Goal: Find specific page/section: Find specific page/section

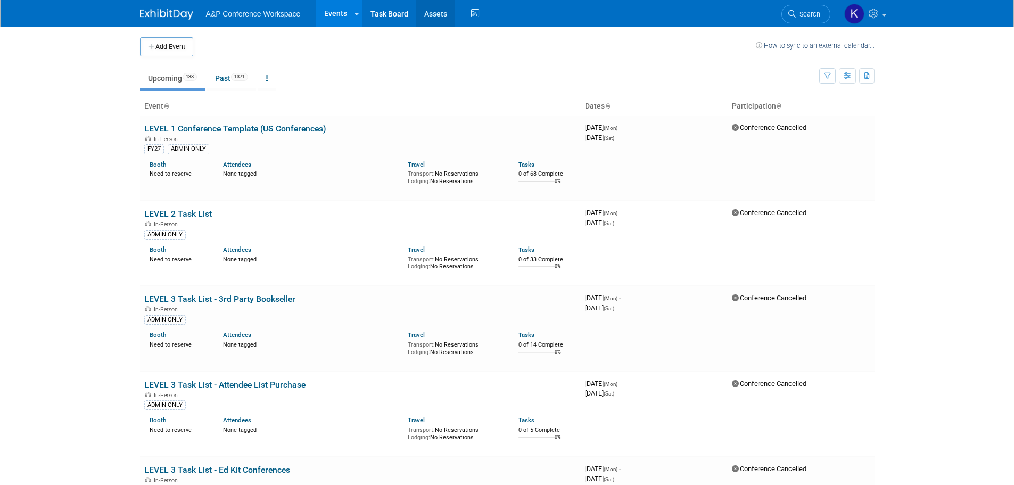
click at [437, 14] on link "Assets" at bounding box center [435, 13] width 39 height 27
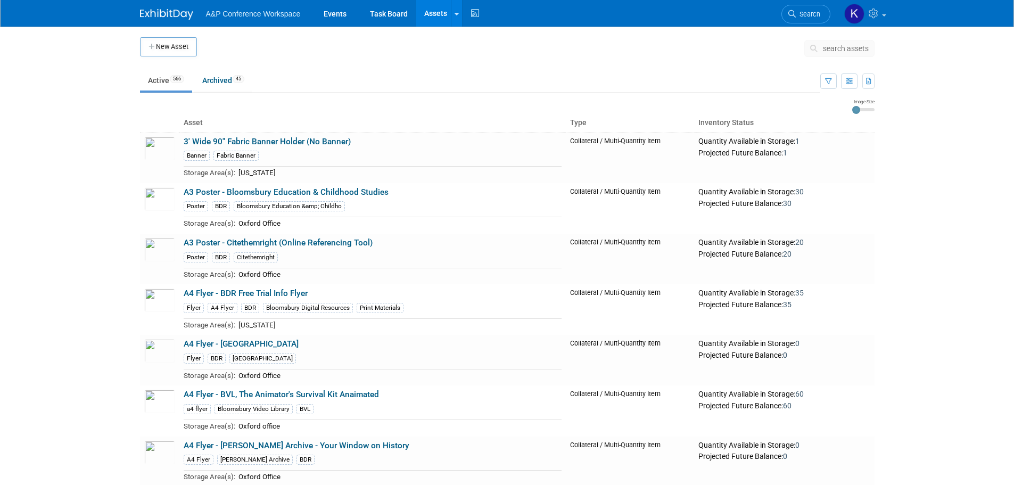
click at [934, 179] on body "A&P Conference Workspace Events Task Board Assets New Asset Search Assets Bulk …" at bounding box center [507, 242] width 1014 height 485
click at [827, 84] on icon "button" at bounding box center [828, 81] width 7 height 7
click at [848, 82] on icon "button" at bounding box center [849, 81] width 7 height 7
click at [829, 80] on icon "button" at bounding box center [828, 81] width 7 height 7
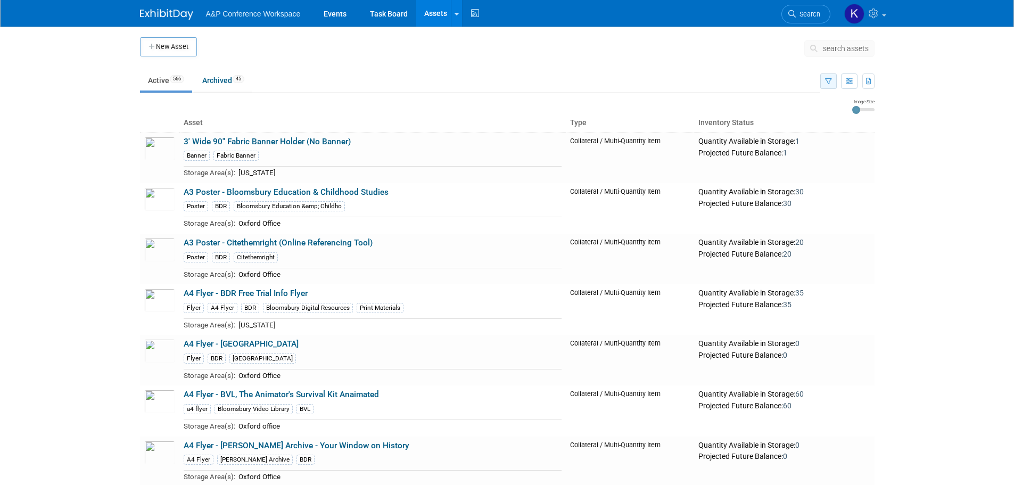
click at [829, 80] on icon "button" at bounding box center [828, 81] width 7 height 7
click at [825, 78] on icon "button" at bounding box center [828, 81] width 7 height 7
click at [924, 263] on body "A&P Conference Workspace Events Task Board Assets New Asset Search Assets Bulk …" at bounding box center [507, 242] width 1014 height 485
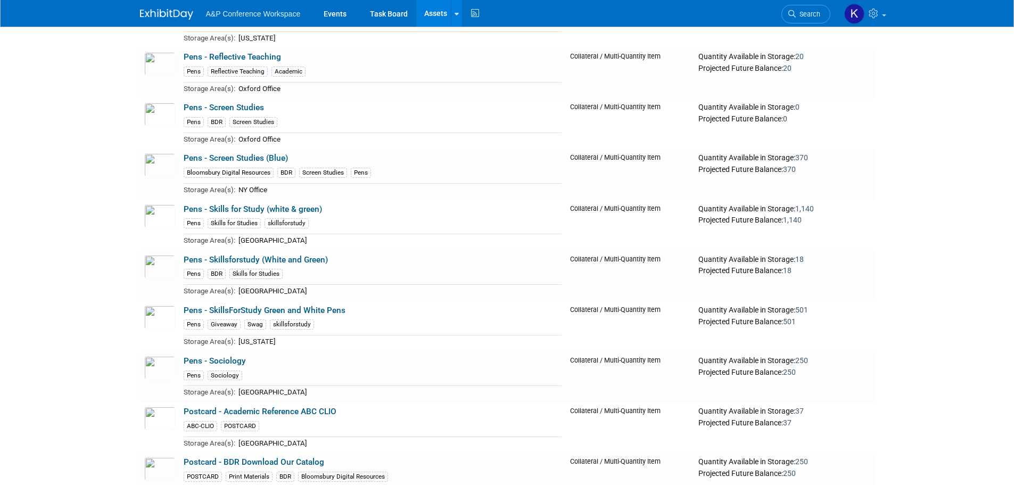
scroll to position [19707, 0]
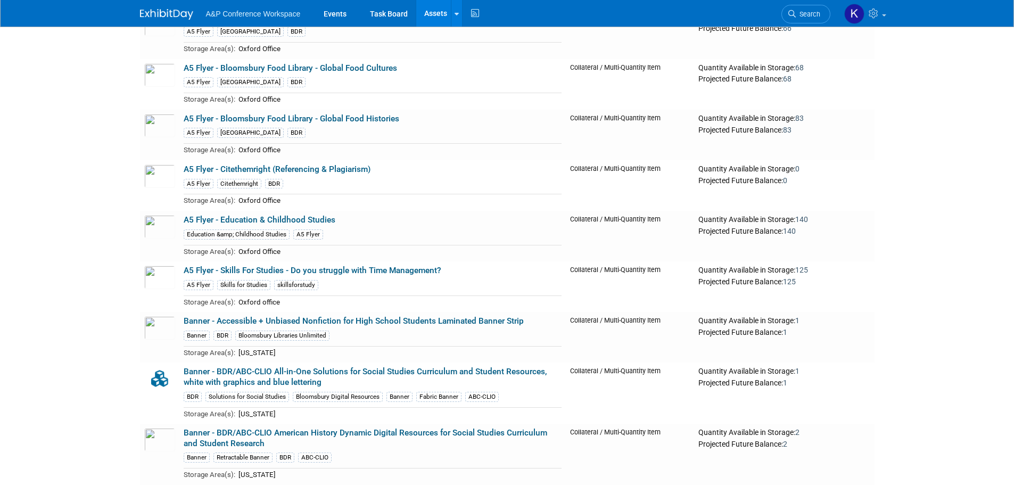
scroll to position [0, 0]
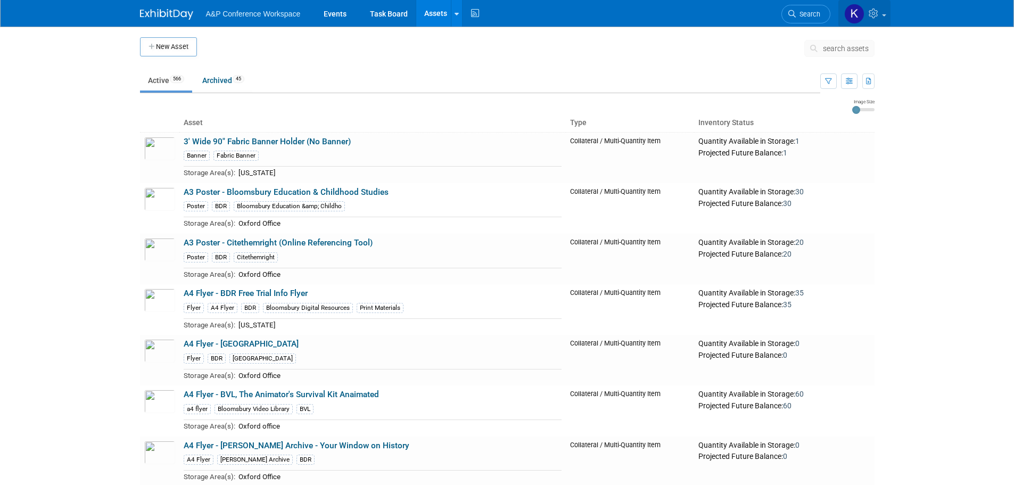
click at [861, 8] on img at bounding box center [854, 14] width 20 height 20
click at [882, 15] on span at bounding box center [884, 15] width 4 height 2
